Goal: Communication & Community: Answer question/provide support

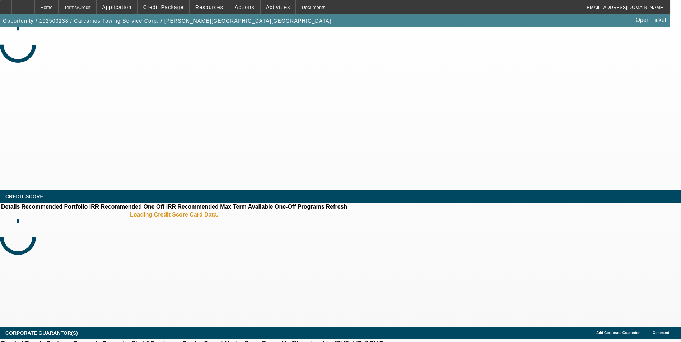
select select "0"
select select "2"
select select "0.1"
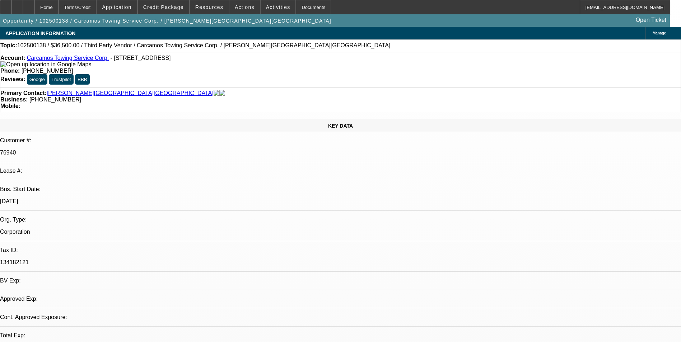
select select "1"
select select "2"
select select "4"
radio input "true"
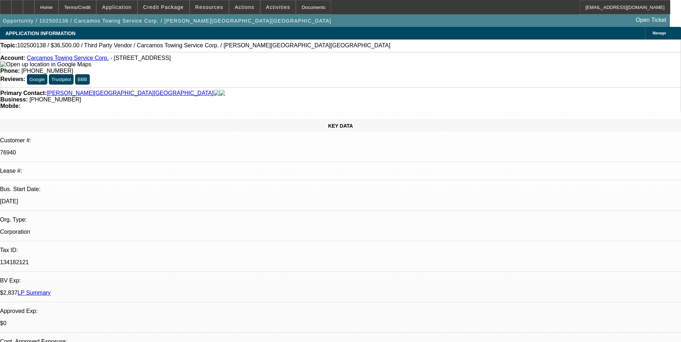
type textarea "Payment history good-overall-On-time/GPS is active- in motion. 01 & 02-early pa…"
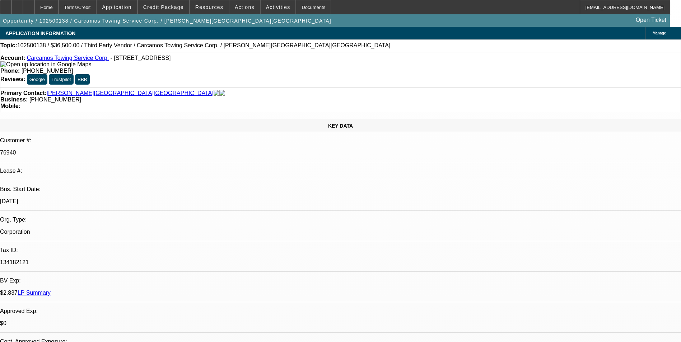
drag, startPoint x: 651, startPoint y: 124, endPoint x: 474, endPoint y: 135, distance: 178.0
radio input "false"
radio input "true"
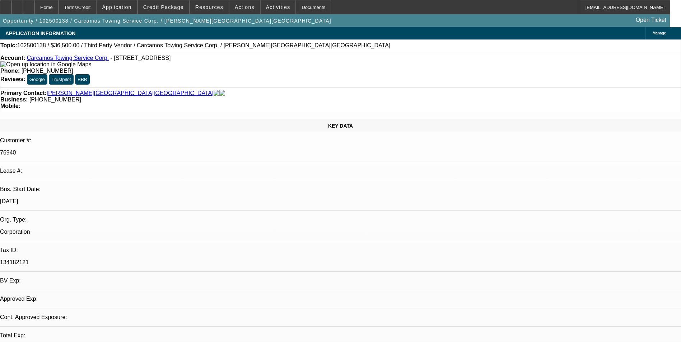
select select "0"
select select "2"
select select "0.1"
select select "1"
select select "2"
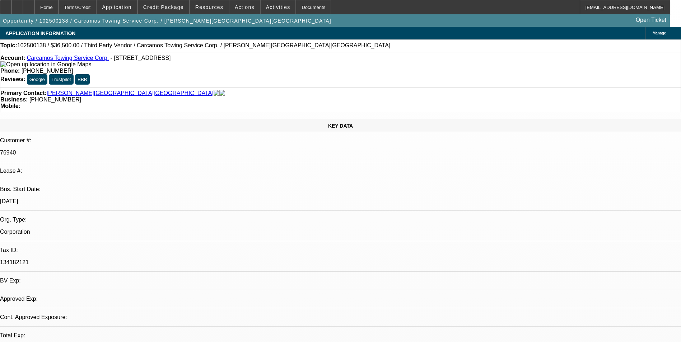
select select "4"
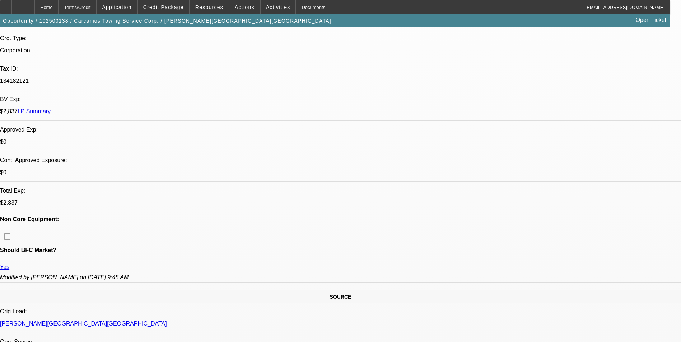
scroll to position [287, 0]
